Goal: Transaction & Acquisition: Purchase product/service

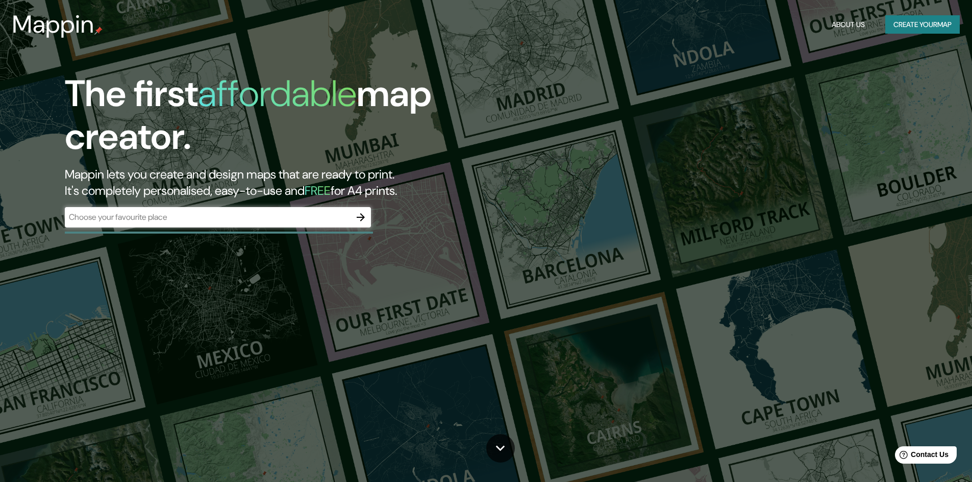
click at [237, 204] on div "The first affordable map creator. Mappin lets you create and design maps that a…" at bounding box center [307, 154] width 583 height 165
click at [237, 210] on div "​" at bounding box center [218, 217] width 306 height 20
click at [233, 217] on input "text" at bounding box center [208, 217] width 286 height 12
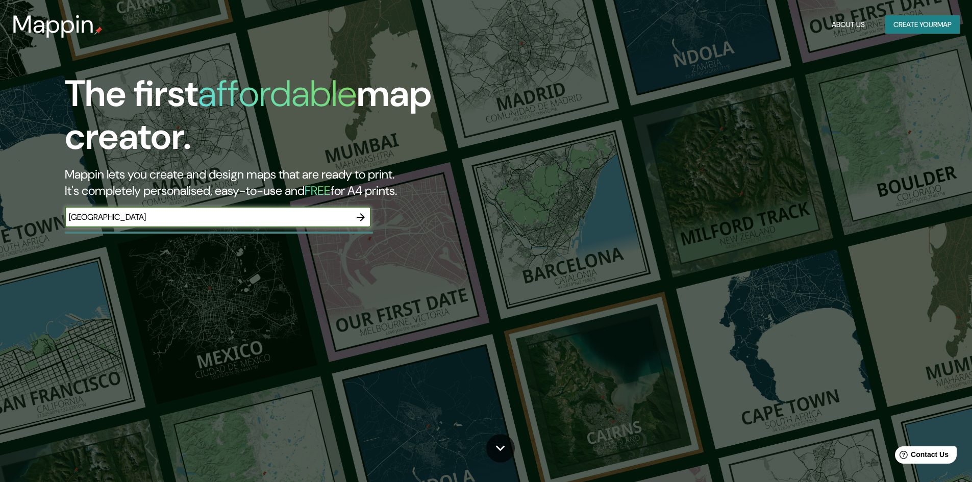
type input "[GEOGRAPHIC_DATA]"
click at [365, 219] on icon "button" at bounding box center [361, 217] width 12 height 12
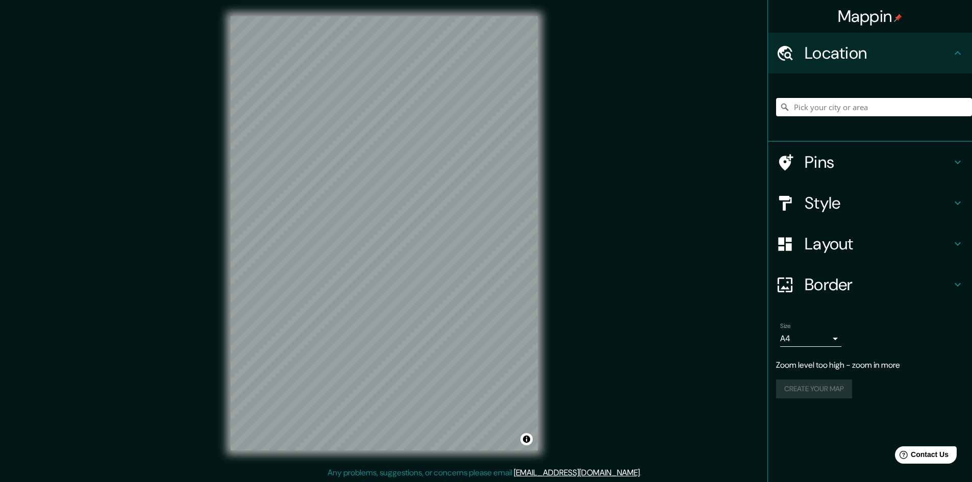
click at [828, 102] on input "Pick your city or area" at bounding box center [874, 107] width 196 height 18
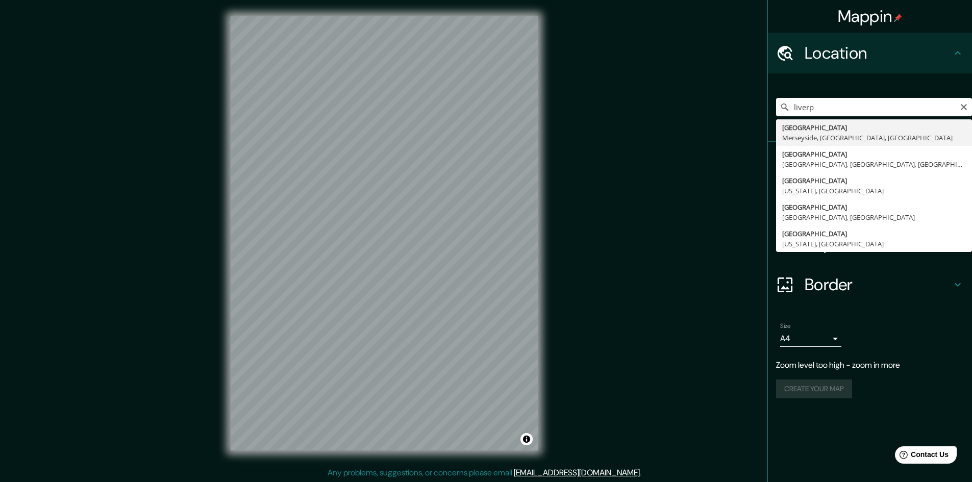
type input "[GEOGRAPHIC_DATA], [GEOGRAPHIC_DATA], [GEOGRAPHIC_DATA], [GEOGRAPHIC_DATA]"
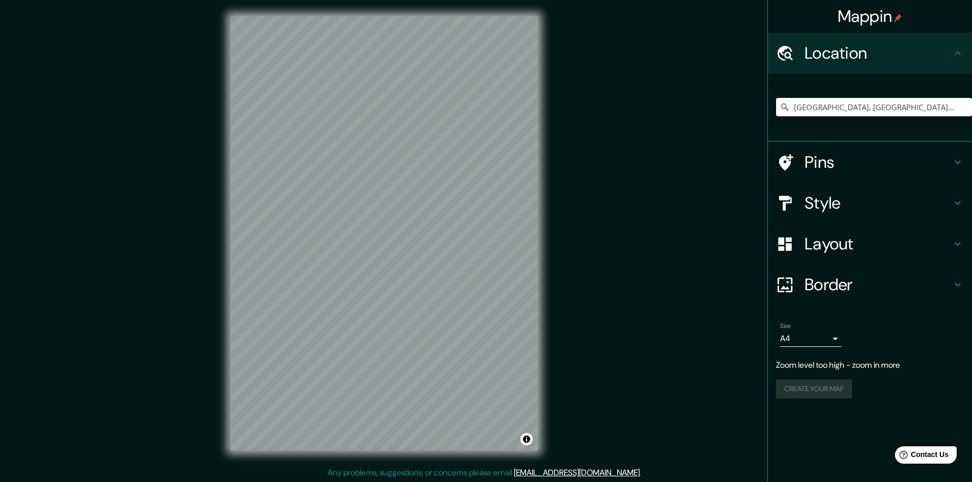
click at [831, 203] on h4 "Style" at bounding box center [878, 203] width 147 height 20
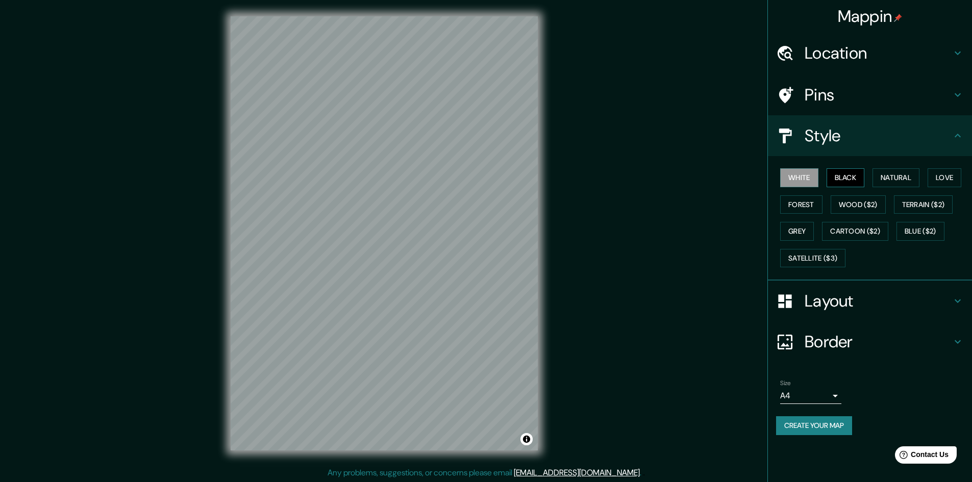
click at [852, 179] on button "Black" at bounding box center [846, 177] width 38 height 19
click at [894, 183] on button "Natural" at bounding box center [896, 177] width 47 height 19
click at [935, 181] on button "Love" at bounding box center [945, 177] width 34 height 19
click at [936, 203] on button "Terrain ($2)" at bounding box center [923, 204] width 59 height 19
click at [930, 235] on button "Blue ($2)" at bounding box center [921, 231] width 48 height 19
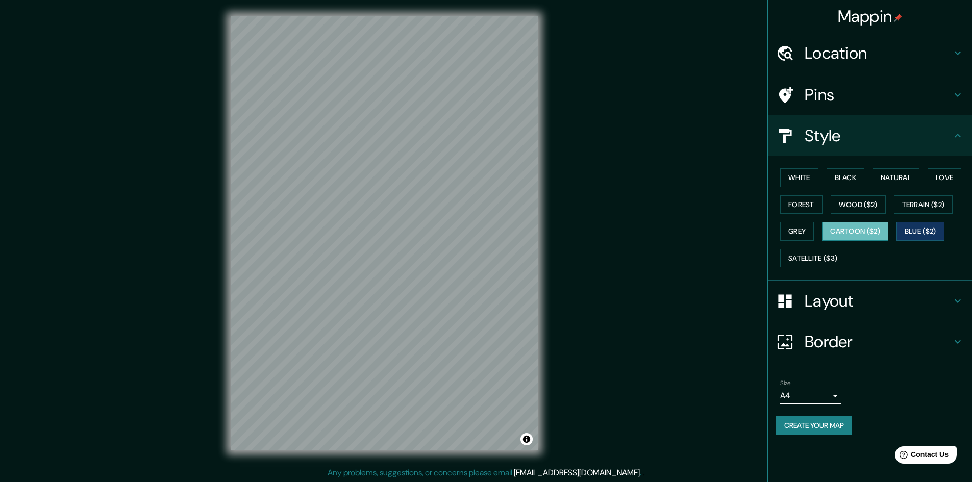
click at [886, 235] on button "Cartoon ($2)" at bounding box center [855, 231] width 66 height 19
click at [857, 211] on button "Wood ($2)" at bounding box center [858, 204] width 55 height 19
click at [845, 182] on button "Black" at bounding box center [846, 177] width 38 height 19
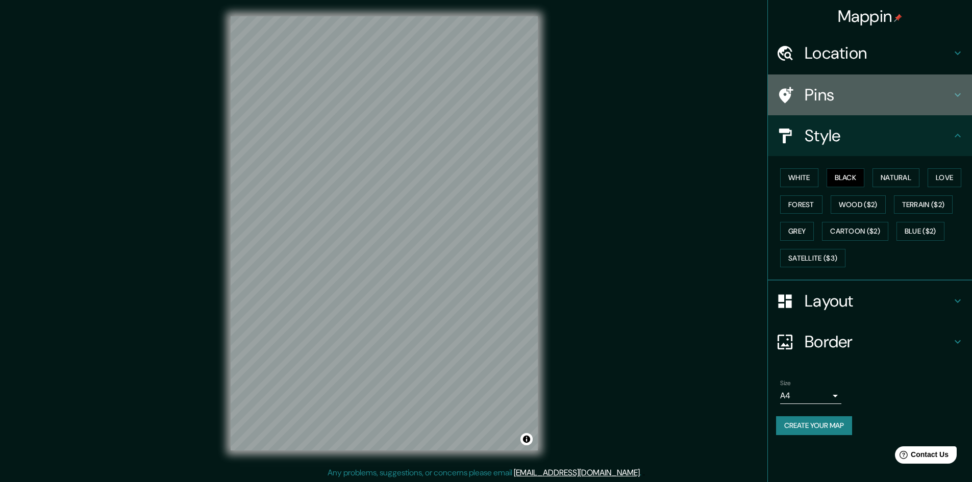
click at [822, 83] on div "Pins" at bounding box center [870, 95] width 204 height 41
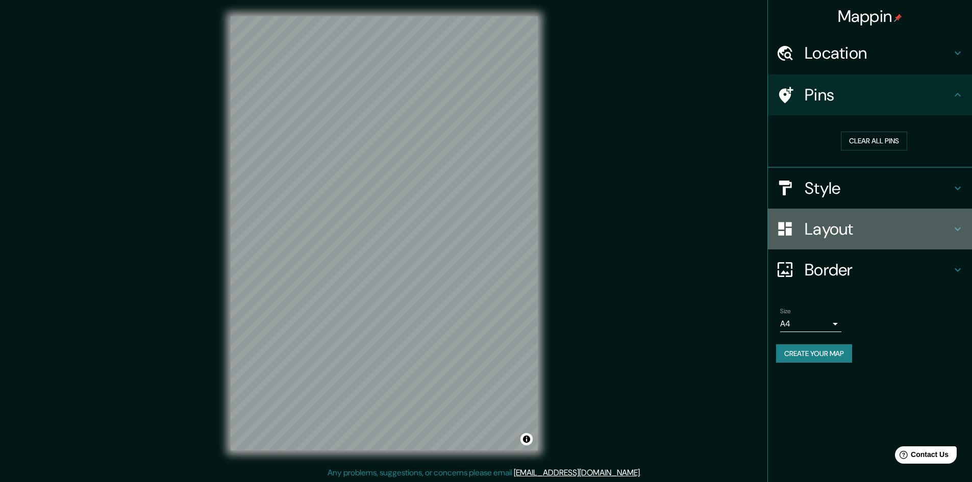
click at [819, 230] on h4 "Layout" at bounding box center [878, 229] width 147 height 20
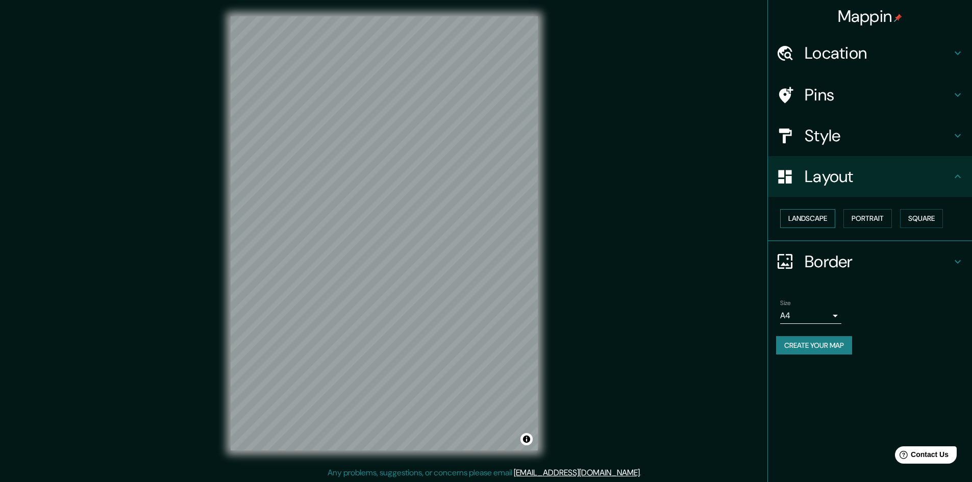
click at [811, 215] on button "Landscape" at bounding box center [807, 218] width 55 height 19
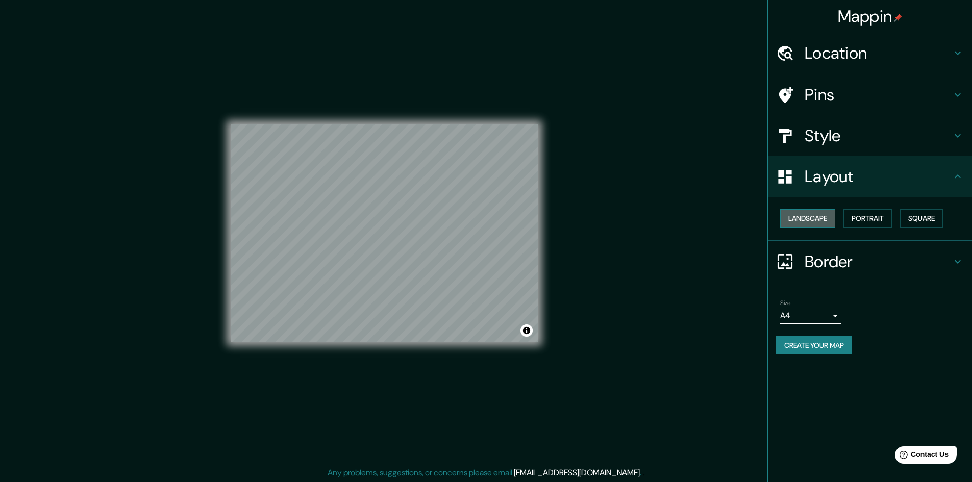
click at [811, 216] on button "Landscape" at bounding box center [807, 218] width 55 height 19
click at [844, 215] on div "Landscape [GEOGRAPHIC_DATA]" at bounding box center [874, 218] width 196 height 27
click at [863, 219] on button "Portrait" at bounding box center [868, 218] width 48 height 19
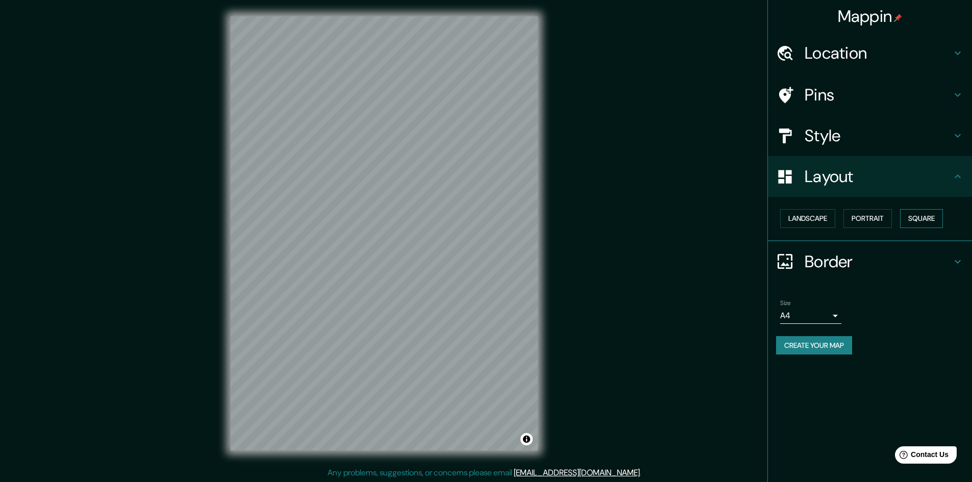
click at [924, 224] on button "Square" at bounding box center [921, 218] width 43 height 19
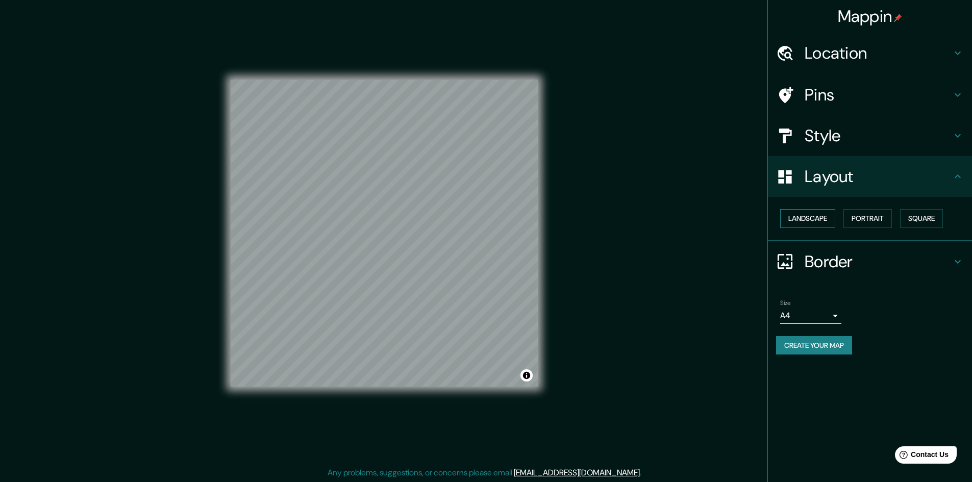
click at [801, 226] on button "Landscape" at bounding box center [807, 218] width 55 height 19
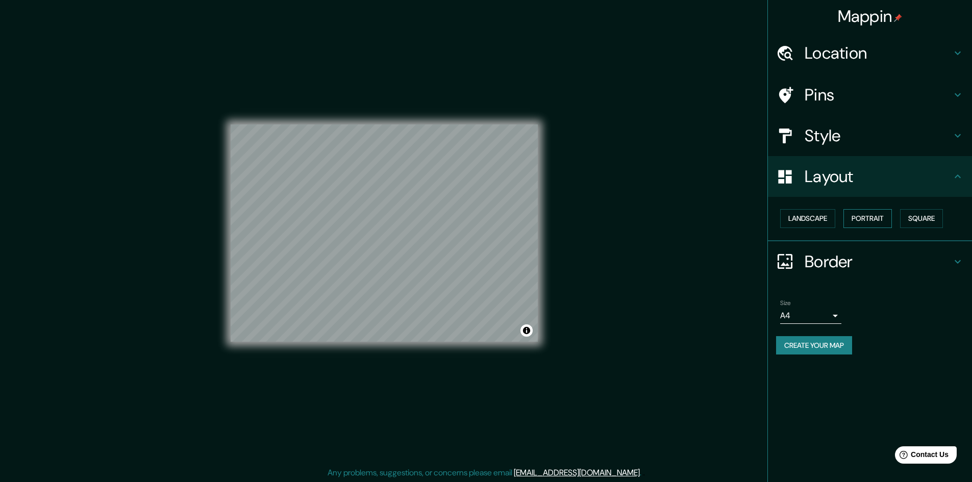
click at [871, 210] on button "Portrait" at bounding box center [868, 218] width 48 height 19
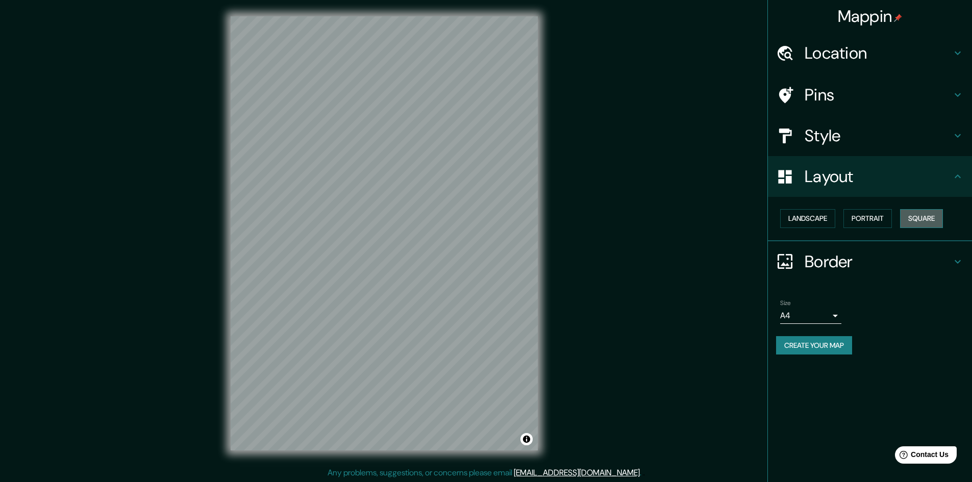
click at [921, 219] on button "Square" at bounding box center [921, 218] width 43 height 19
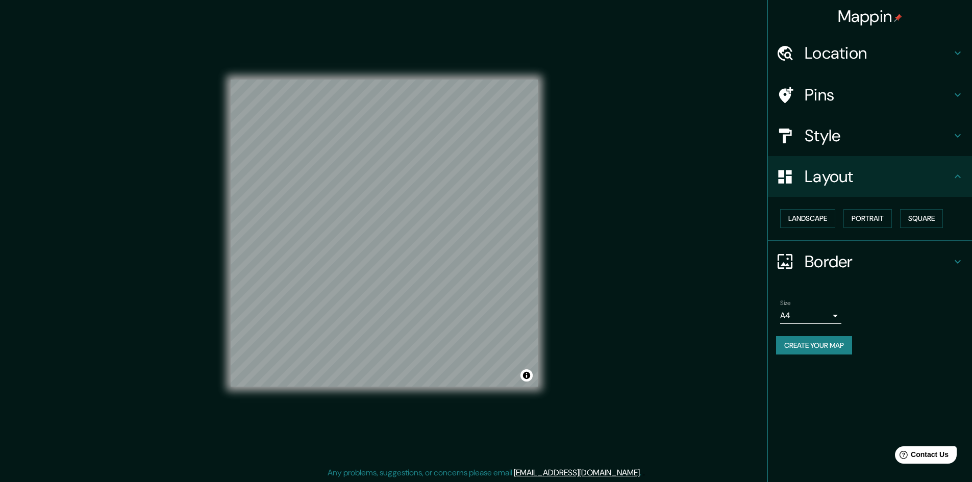
click at [827, 258] on h4 "Border" at bounding box center [878, 262] width 147 height 20
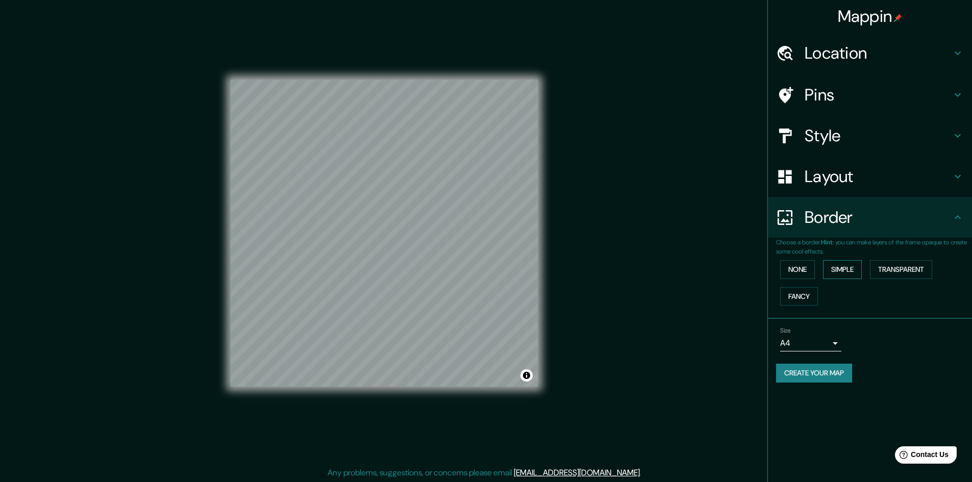
click at [851, 269] on button "Simple" at bounding box center [842, 269] width 39 height 19
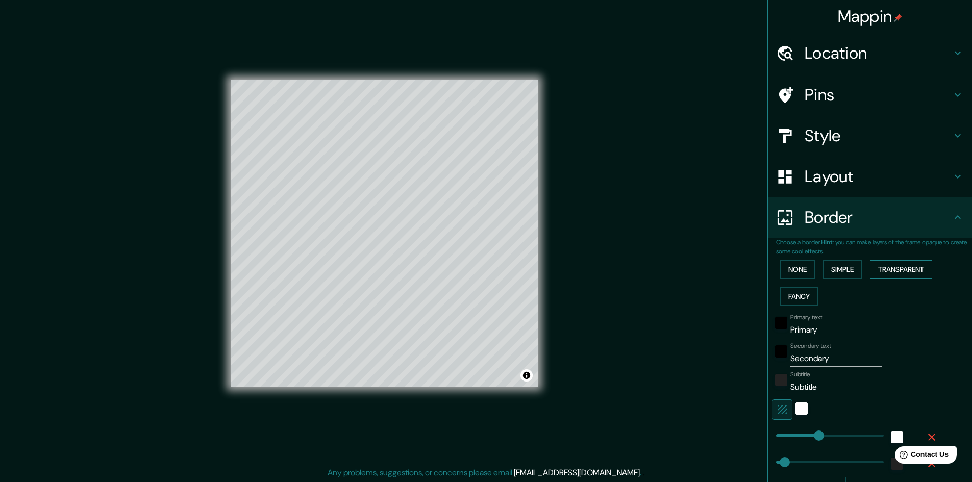
click at [884, 273] on button "Transparent" at bounding box center [901, 269] width 62 height 19
click at [793, 294] on button "Fancy" at bounding box center [799, 296] width 38 height 19
click at [856, 278] on button "Simple" at bounding box center [842, 269] width 39 height 19
click at [886, 268] on button "Transparent" at bounding box center [901, 269] width 62 height 19
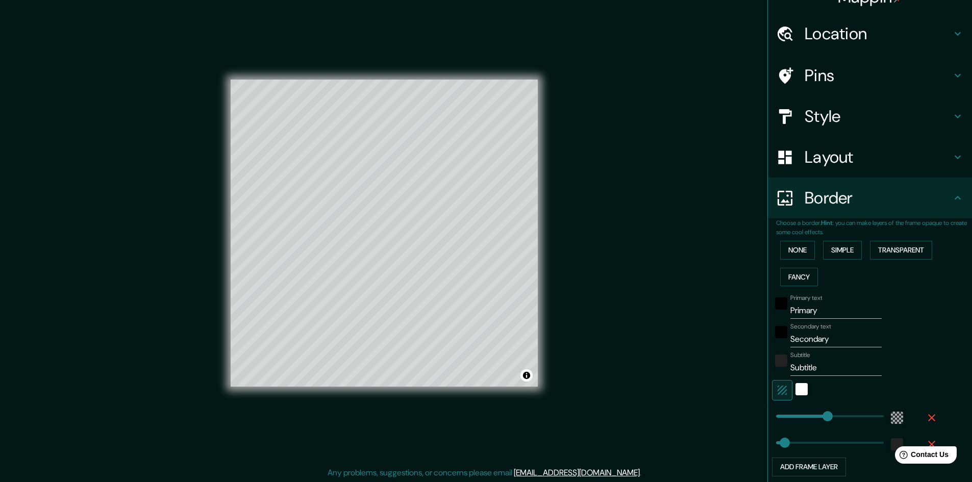
scroll to position [99, 0]
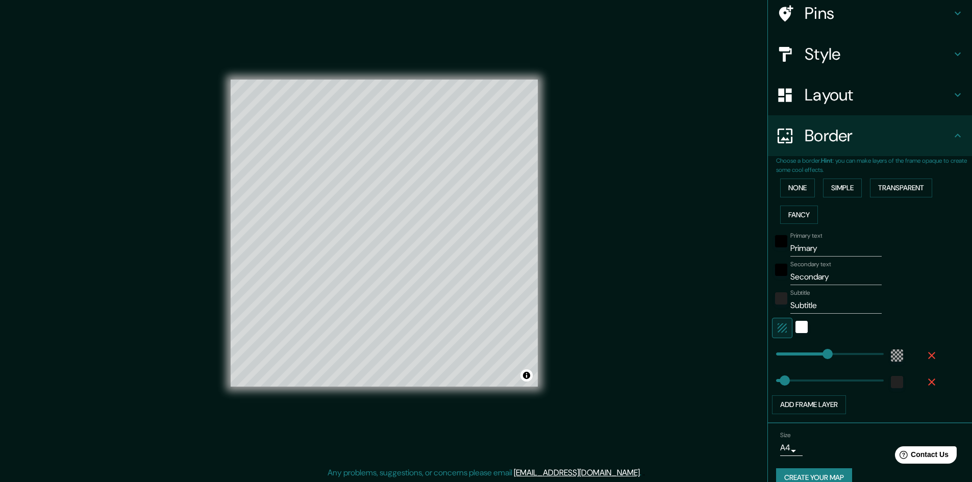
type input "48"
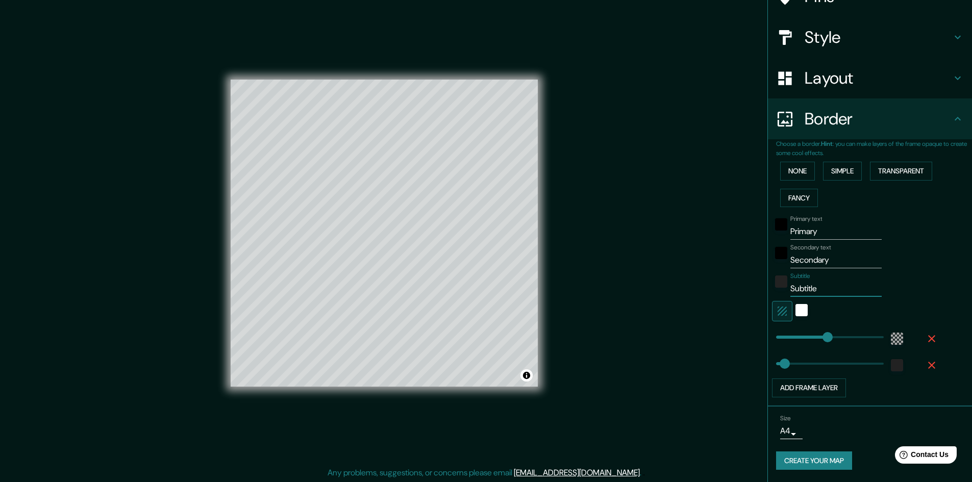
click at [821, 291] on input "Subtitle" at bounding box center [836, 289] width 91 height 16
drag, startPoint x: 820, startPoint y: 292, endPoint x: 705, endPoint y: 298, distance: 115.0
click at [705, 298] on div "Mappin Location [GEOGRAPHIC_DATA], [GEOGRAPHIC_DATA], [GEOGRAPHIC_DATA], [GEOGR…" at bounding box center [486, 241] width 972 height 483
type input "289"
type input "48"
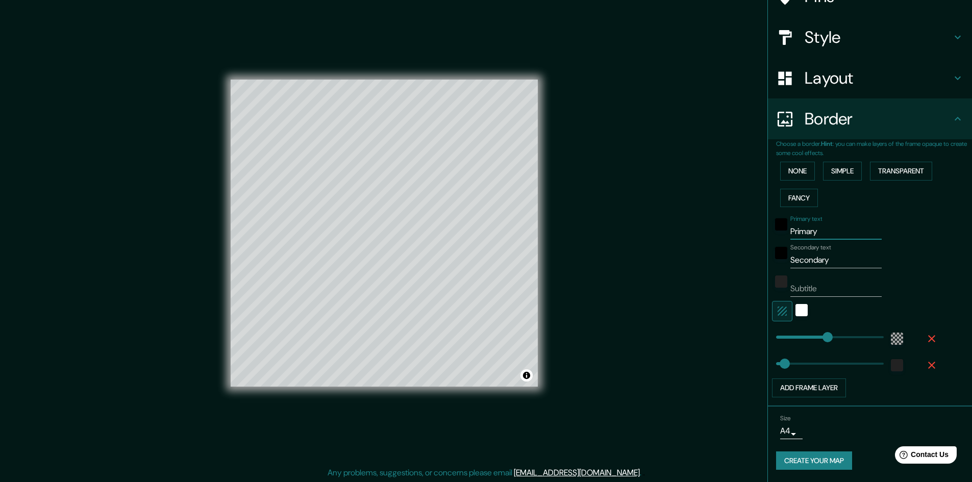
drag, startPoint x: 731, startPoint y: 237, endPoint x: 724, endPoint y: 237, distance: 7.1
click at [724, 237] on div "Mappin Location [GEOGRAPHIC_DATA], [GEOGRAPHIC_DATA], [GEOGRAPHIC_DATA], [GEOGR…" at bounding box center [486, 241] width 972 height 483
type input "D"
type input "289"
type input "48"
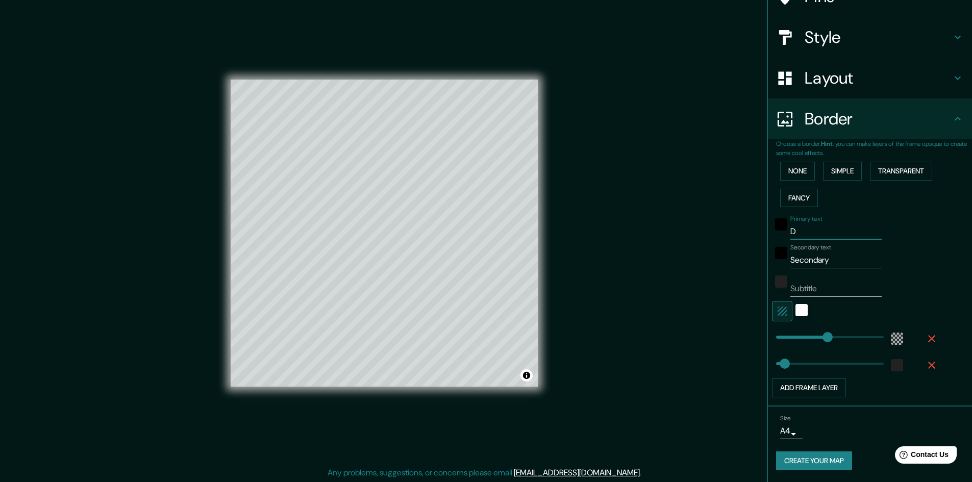
type input "Da"
type input "289"
type input "48"
type input "Dav"
type input "289"
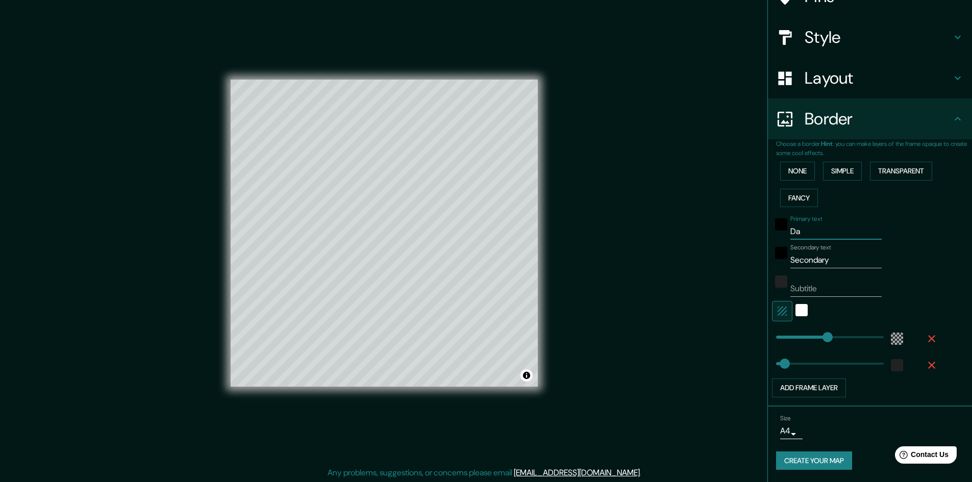
type input "48"
type input "[PERSON_NAME]"
type input "289"
type input "48"
type input "[PERSON_NAME]"
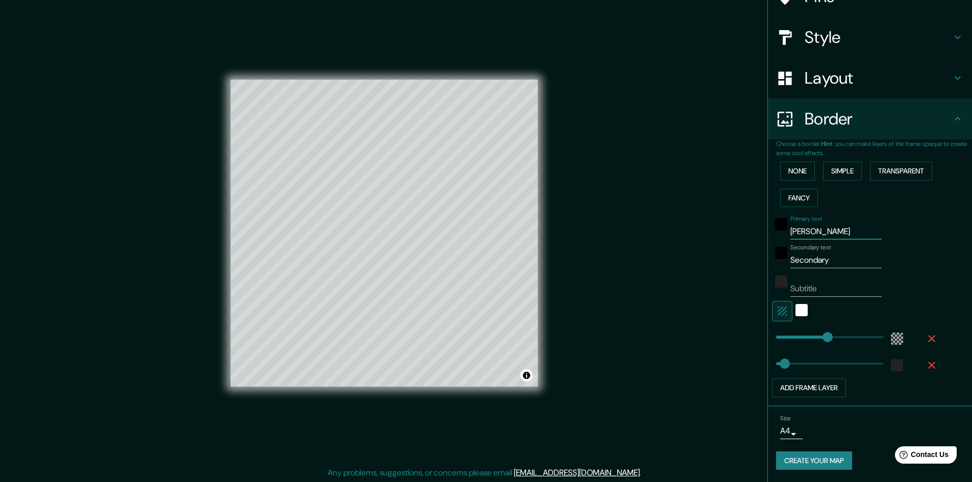
type input "289"
type input "48"
type input "[PERSON_NAME]"
type input "289"
type input "48"
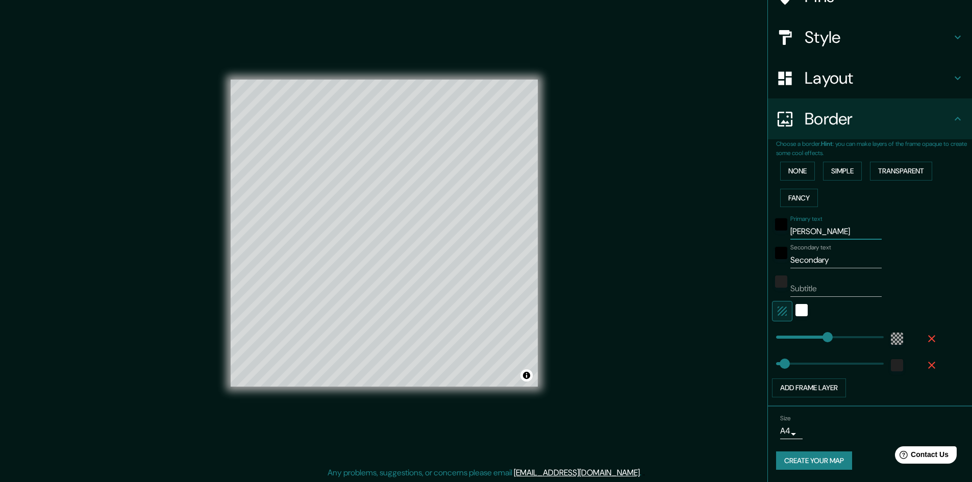
type input "[PERSON_NAME]"
type input "289"
type input "48"
type input "[PERSON_NAME]"
type input "289"
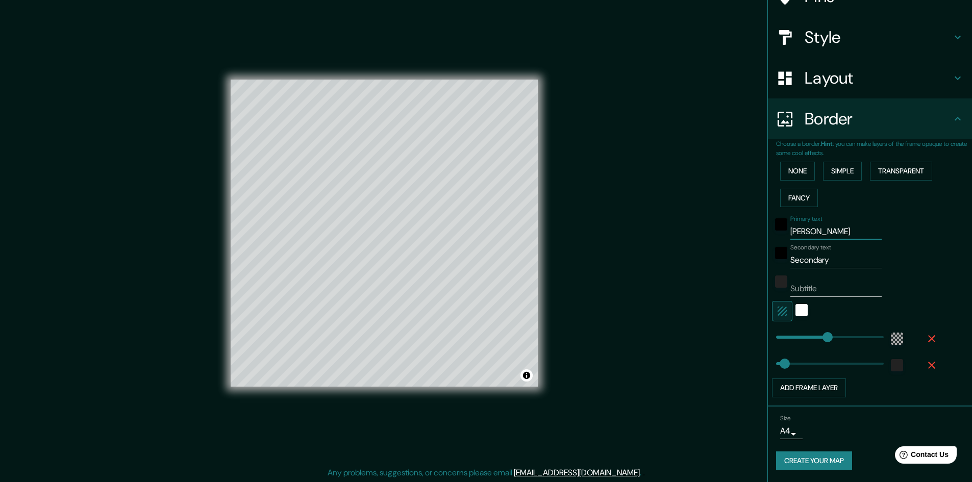
type input "48"
type input "[PERSON_NAME]"
type input "289"
type input "48"
type input "[PERSON_NAME]"
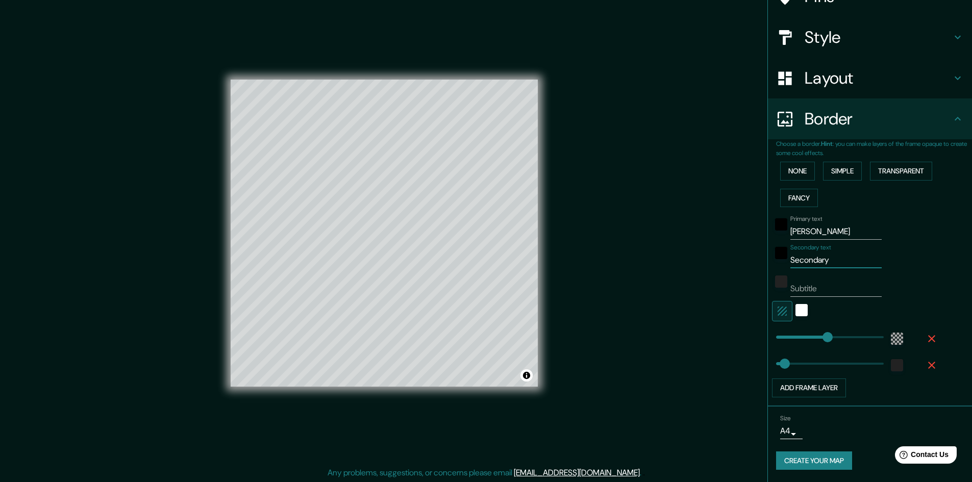
click at [840, 261] on input "Secondary" at bounding box center [836, 260] width 91 height 16
type input "m"
type input "289"
type input "48"
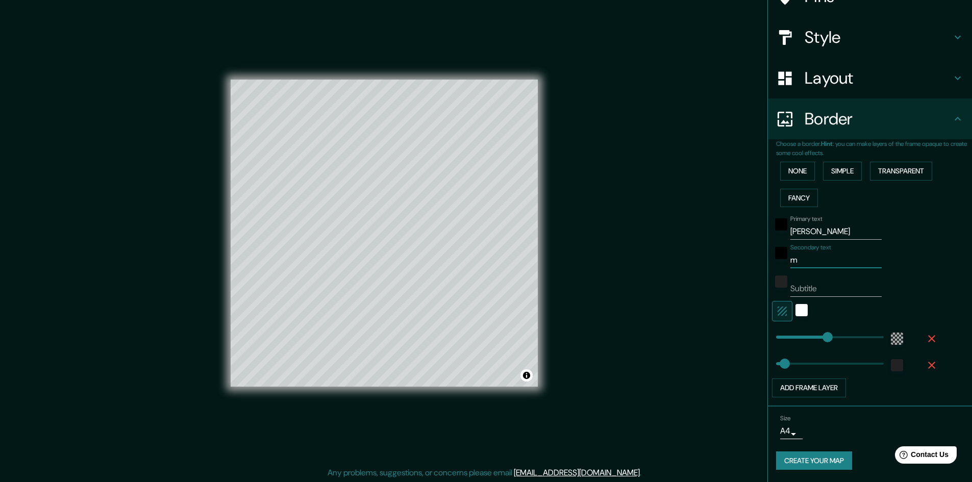
type input "ma"
type input "289"
type input "48"
type input "map"
type input "289"
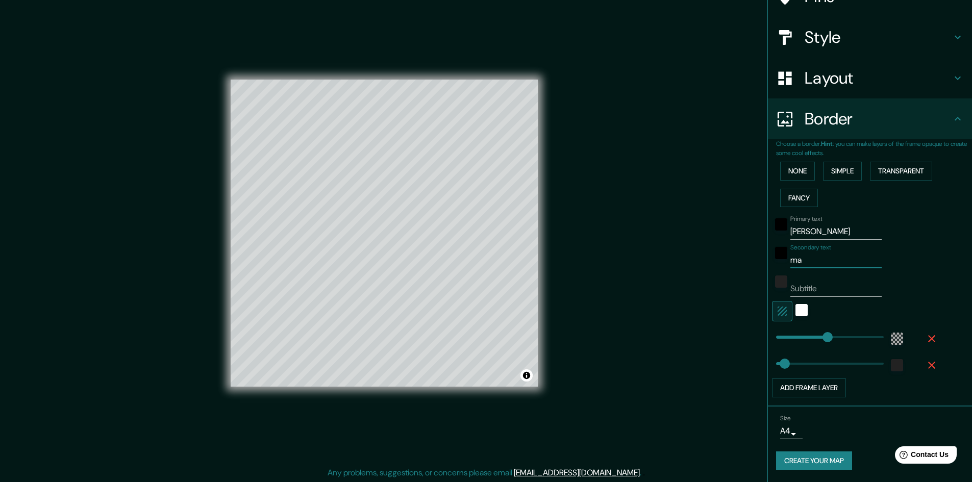
type input "48"
type input "map"
type input "289"
type input "48"
type input "map o"
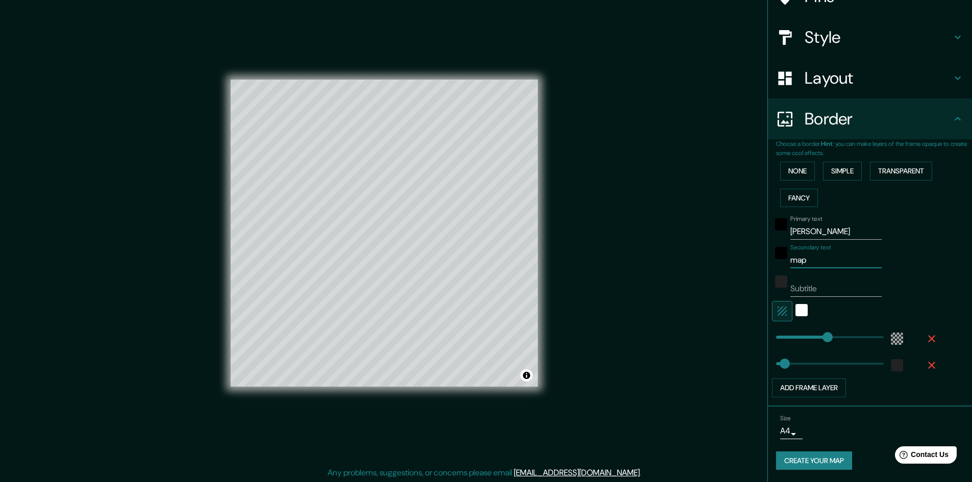
type input "289"
type input "48"
type input "map of"
type input "289"
type input "48"
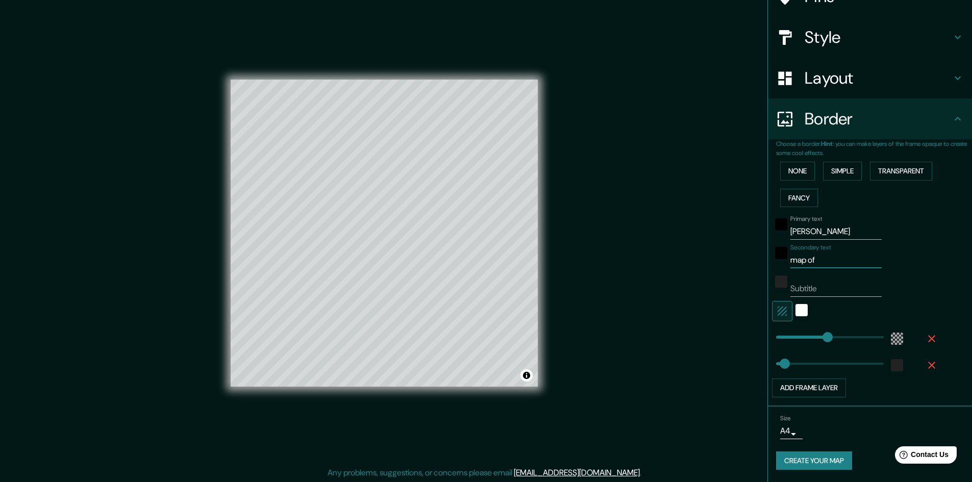
type input "map of"
type input "289"
type input "48"
type input "map of L"
type input "289"
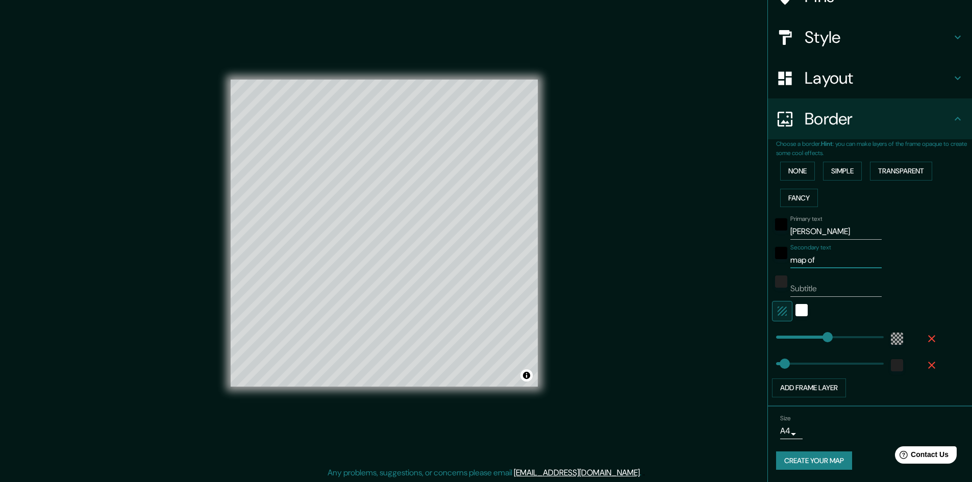
type input "48"
type input "map of Li"
type input "289"
type input "48"
type input "map of Liv"
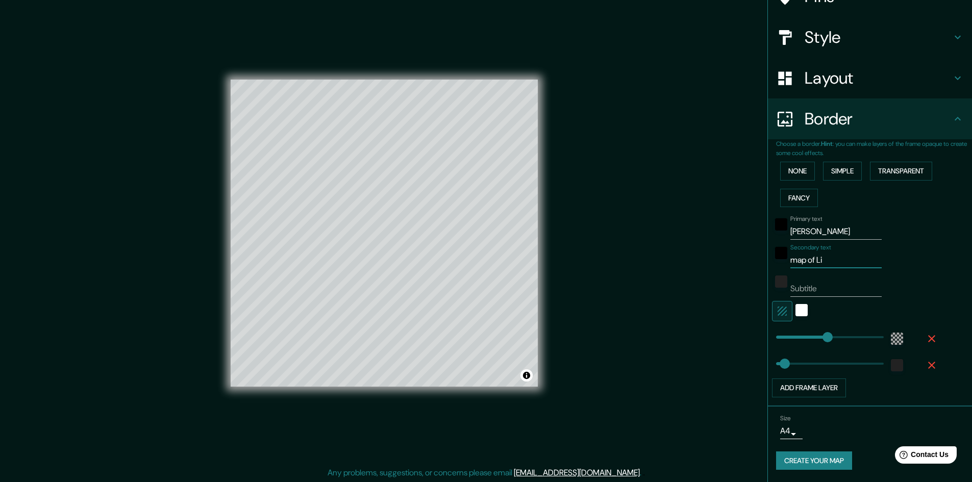
type input "289"
type input "48"
type input "map of Live"
type input "289"
type input "48"
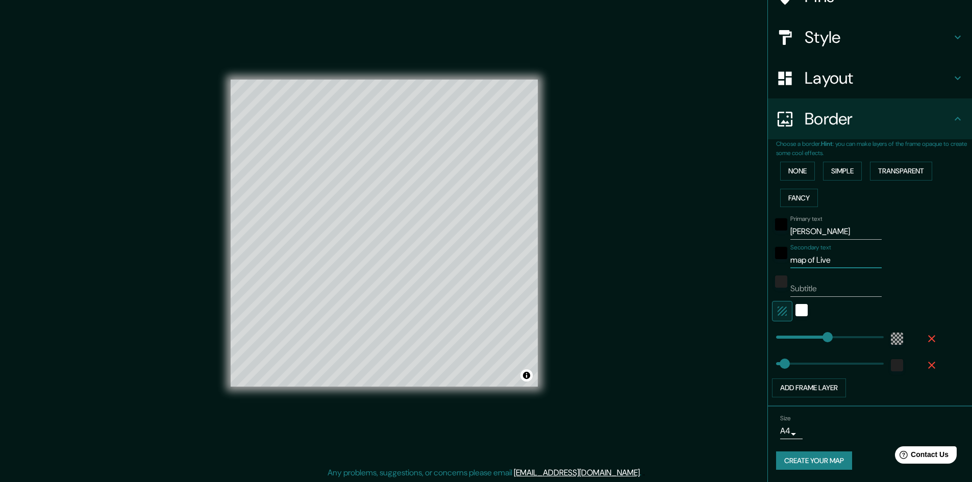
type input "map of Liver"
type input "289"
type input "48"
type input "map of Liverp"
type input "289"
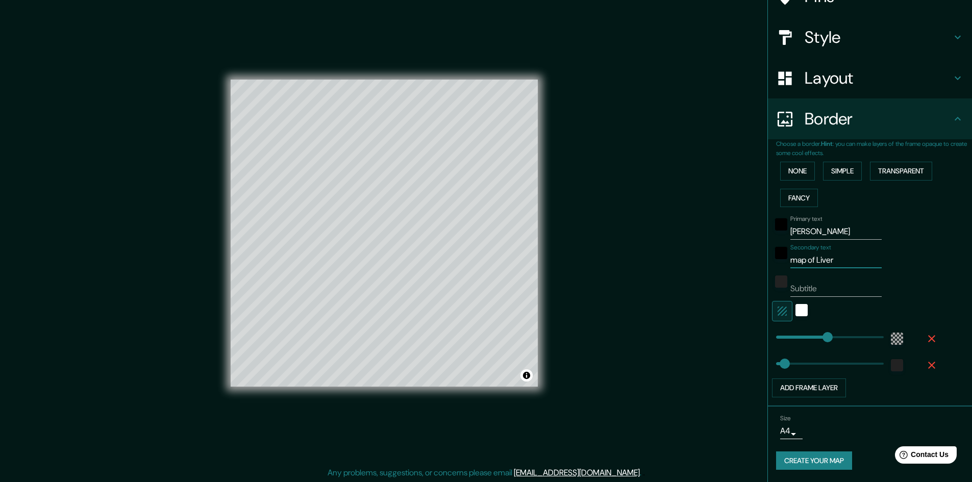
type input "48"
type input "map of Liverpo"
type input "289"
type input "48"
type input "map of Liverpoo"
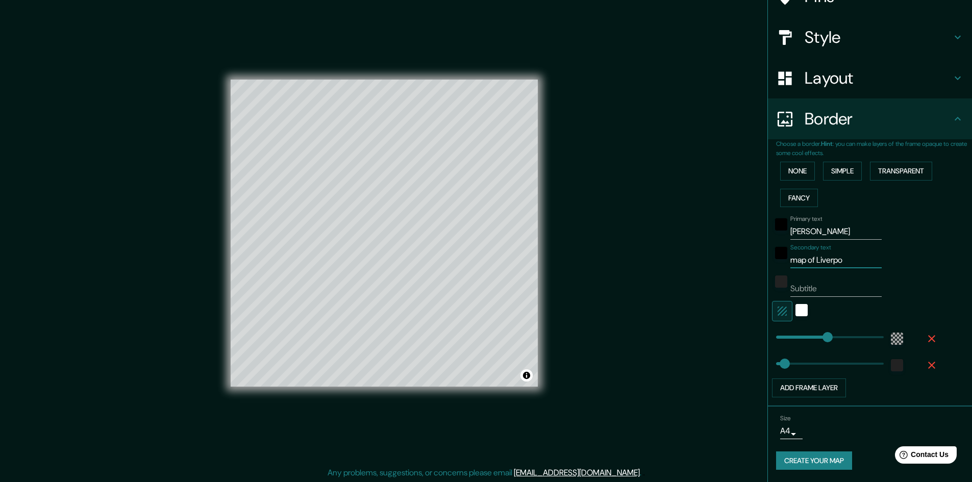
type input "289"
type input "48"
type input "map of [GEOGRAPHIC_DATA]"
type input "289"
type input "48"
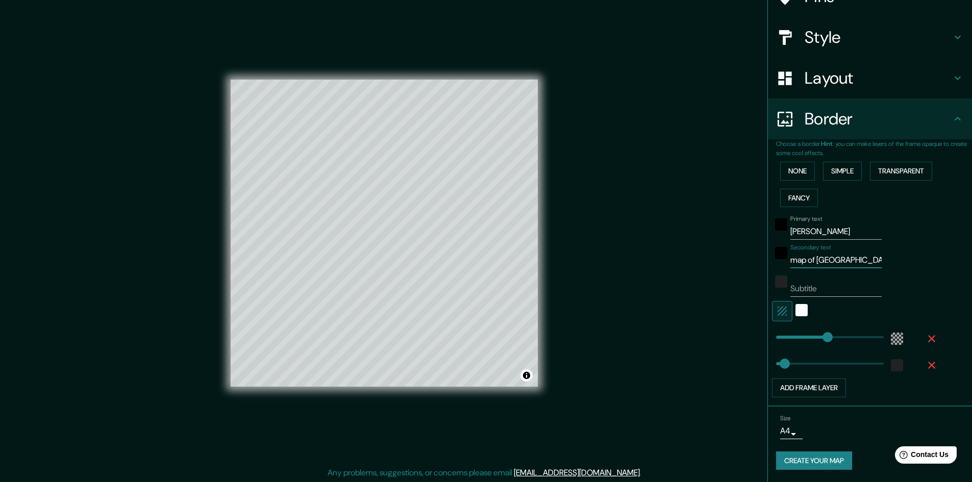
type input "map of [GEOGRAPHIC_DATA]"
click at [630, 355] on div "Mappin Location [GEOGRAPHIC_DATA], [GEOGRAPHIC_DATA], [GEOGRAPHIC_DATA], [GEOGR…" at bounding box center [486, 241] width 972 height 483
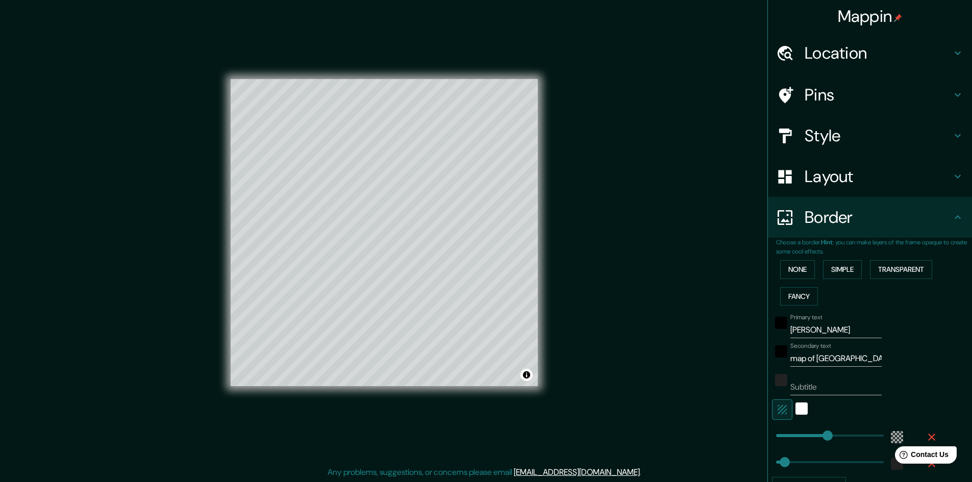
scroll to position [0, 0]
drag, startPoint x: 821, startPoint y: 132, endPoint x: 810, endPoint y: 140, distance: 14.2
click at [817, 135] on h4 "Style" at bounding box center [878, 136] width 147 height 20
type input "289"
type input "48"
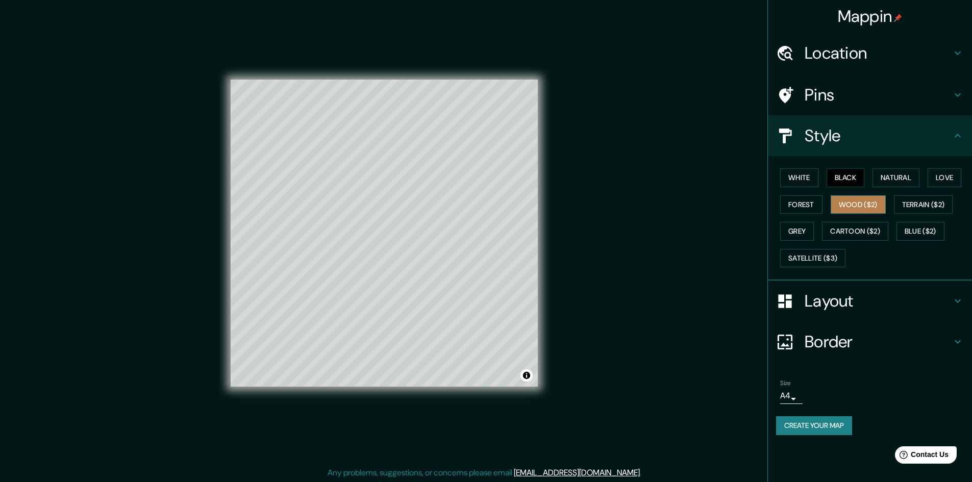
click at [844, 195] on button "Wood ($2)" at bounding box center [858, 204] width 55 height 19
click at [848, 229] on button "Cartoon ($2)" at bounding box center [855, 231] width 66 height 19
click at [860, 209] on button "Wood ($2)" at bounding box center [858, 204] width 55 height 19
click at [856, 181] on button "Black" at bounding box center [846, 177] width 38 height 19
click at [807, 174] on button "White" at bounding box center [799, 177] width 38 height 19
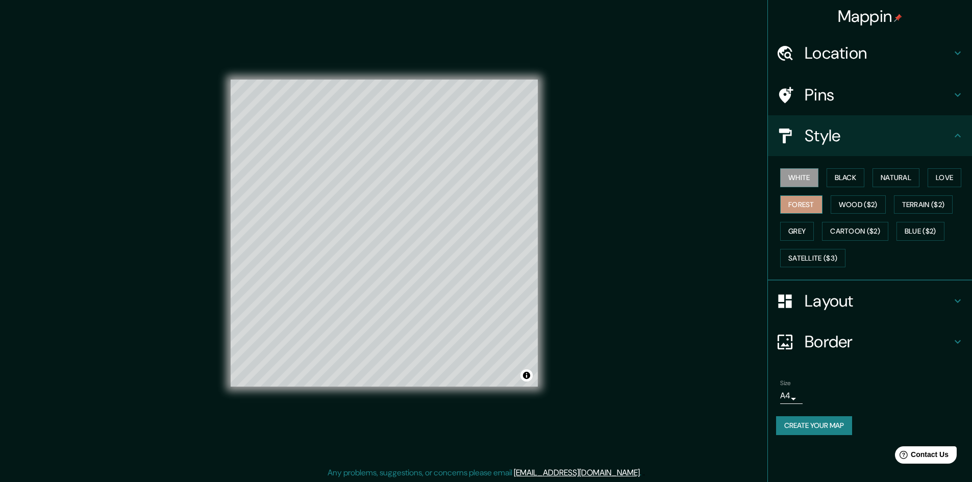
click at [810, 207] on button "Forest" at bounding box center [801, 204] width 42 height 19
click at [809, 225] on button "Grey" at bounding box center [797, 231] width 34 height 19
click at [846, 230] on button "Cartoon ($2)" at bounding box center [855, 231] width 66 height 19
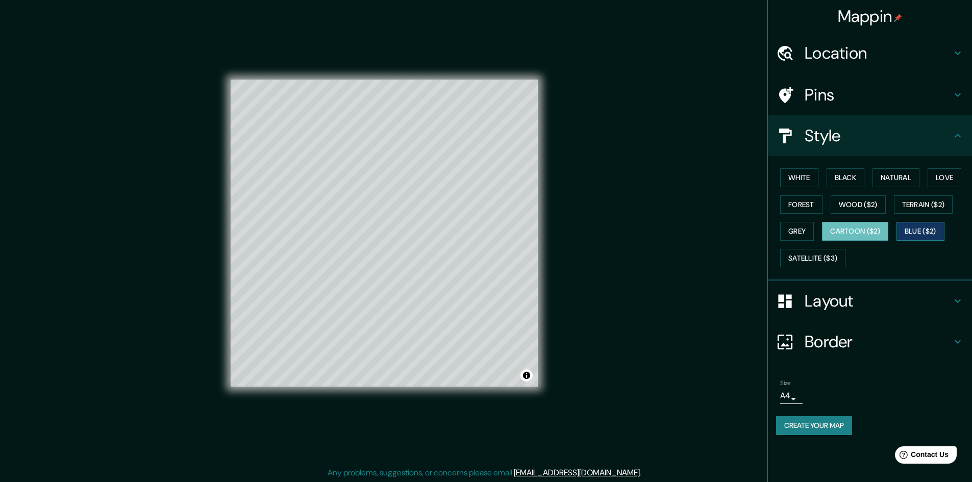
click at [911, 226] on button "Blue ($2)" at bounding box center [921, 231] width 48 height 19
click at [922, 200] on button "Terrain ($2)" at bounding box center [923, 204] width 59 height 19
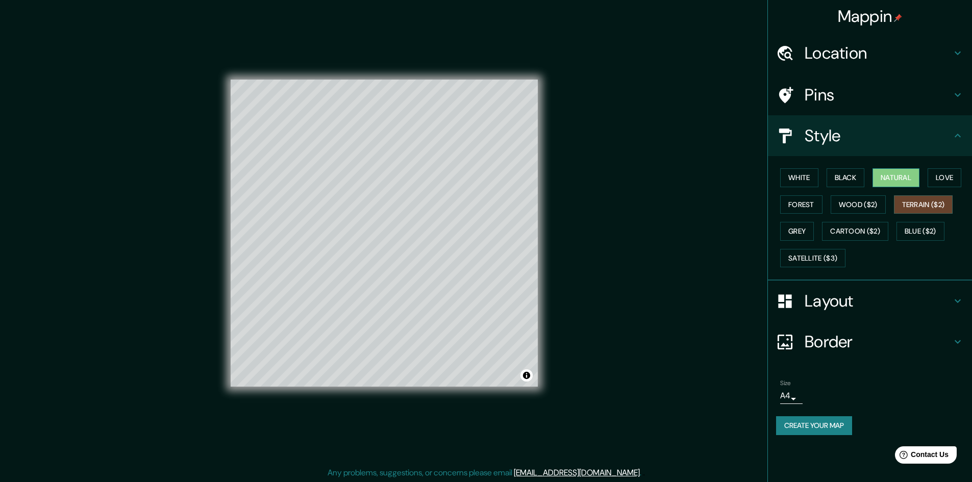
click at [913, 169] on button "Natural" at bounding box center [896, 177] width 47 height 19
click at [947, 176] on button "Love" at bounding box center [945, 177] width 34 height 19
click at [871, 209] on button "Wood ($2)" at bounding box center [858, 204] width 55 height 19
